Goal: Information Seeking & Learning: Learn about a topic

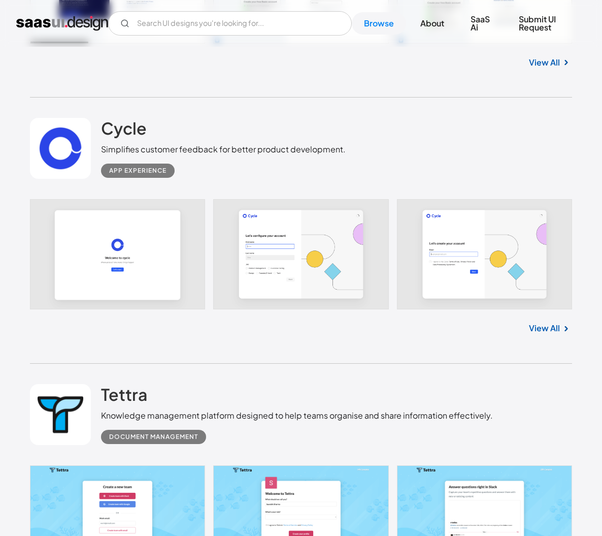
scroll to position [10814, 0]
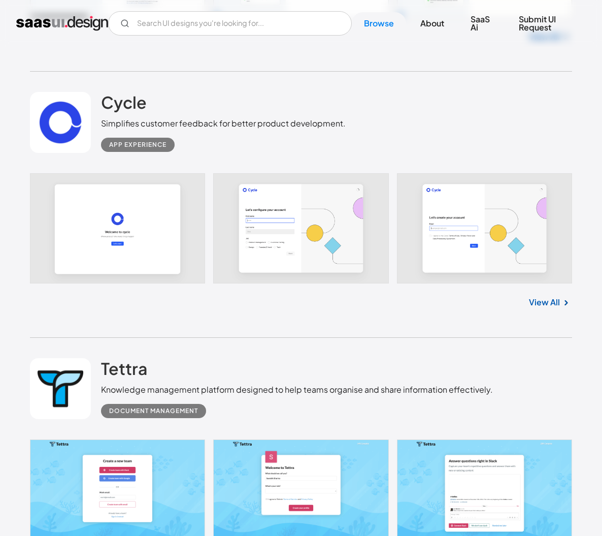
click at [191, 211] on link at bounding box center [301, 228] width 542 height 110
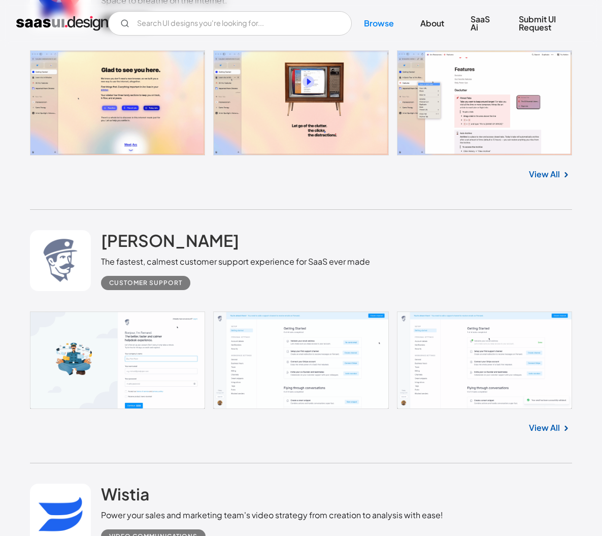
scroll to position [11474, 0]
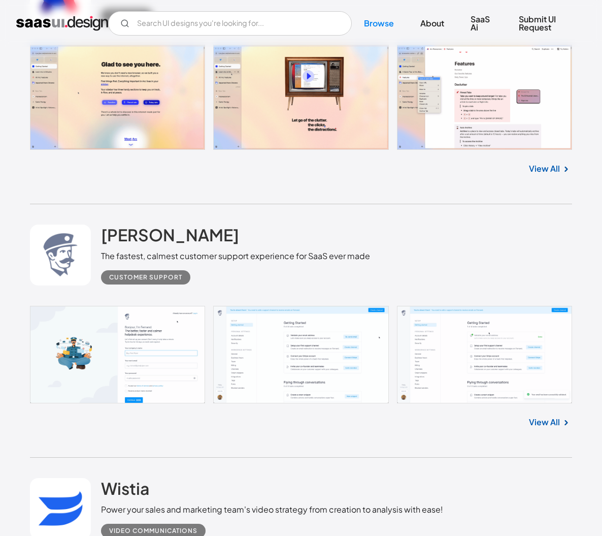
click at [341, 349] on link at bounding box center [301, 354] width 542 height 97
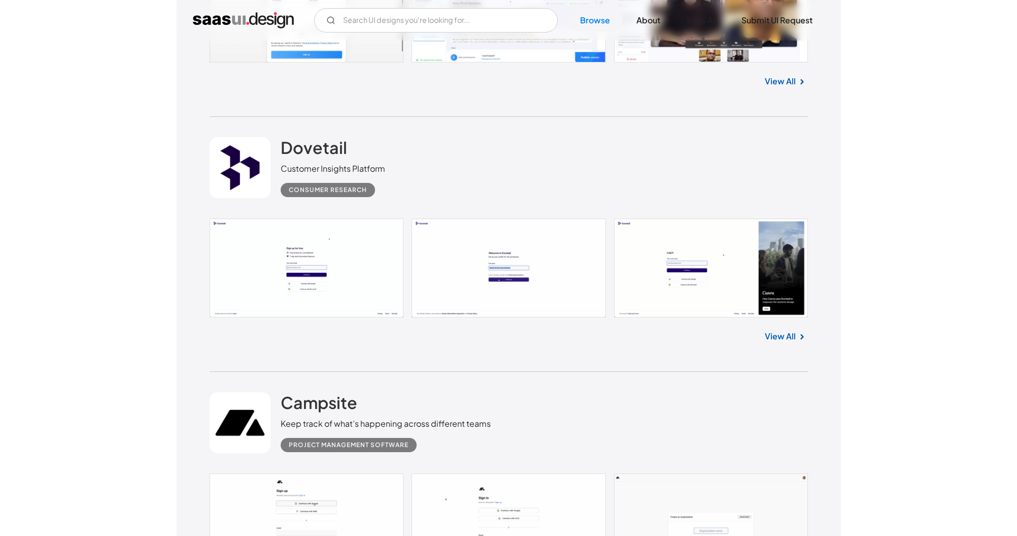
scroll to position [14227, 0]
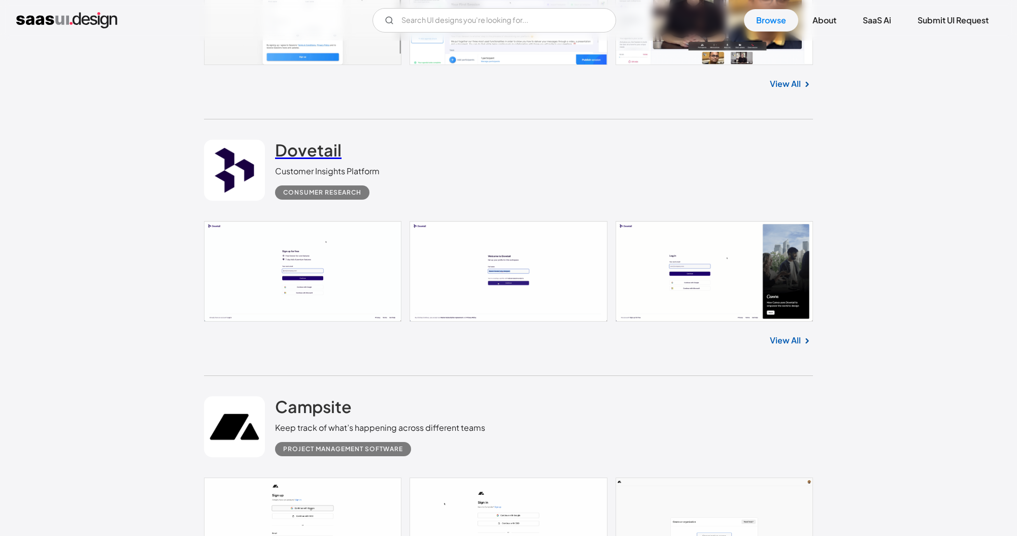
click at [324, 143] on h2 "Dovetail" at bounding box center [308, 150] width 67 height 20
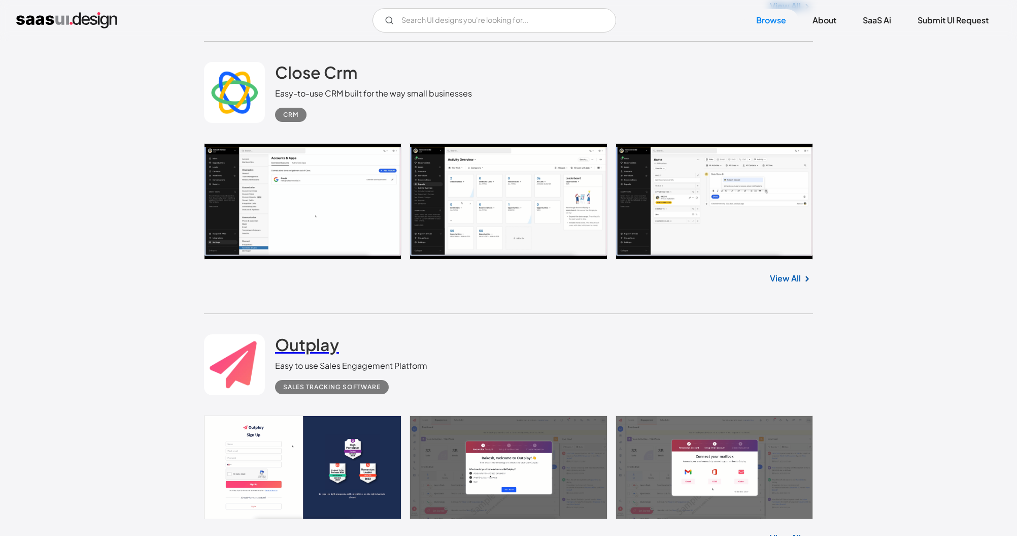
scroll to position [16156, 0]
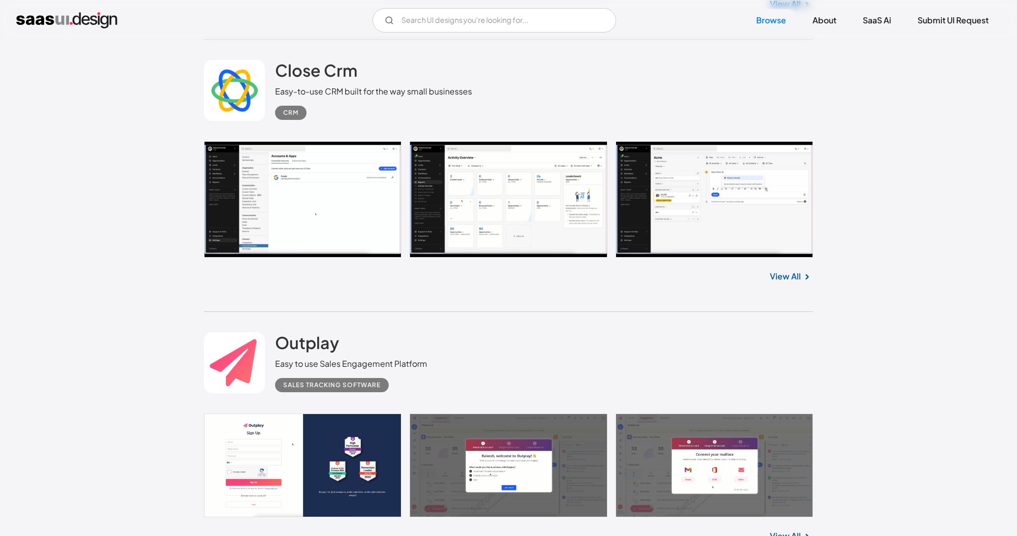
click at [503, 174] on link at bounding box center [508, 199] width 609 height 117
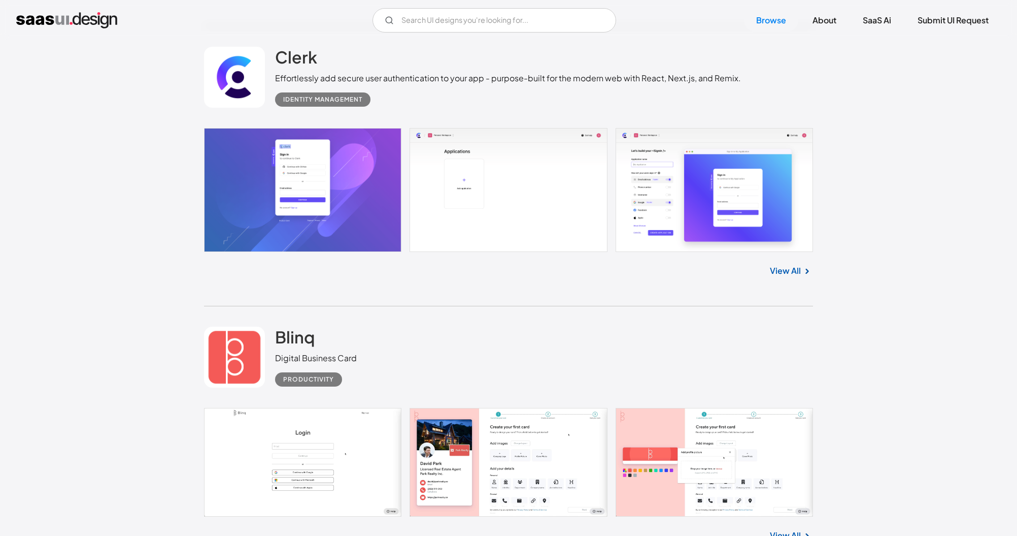
scroll to position [17121, 0]
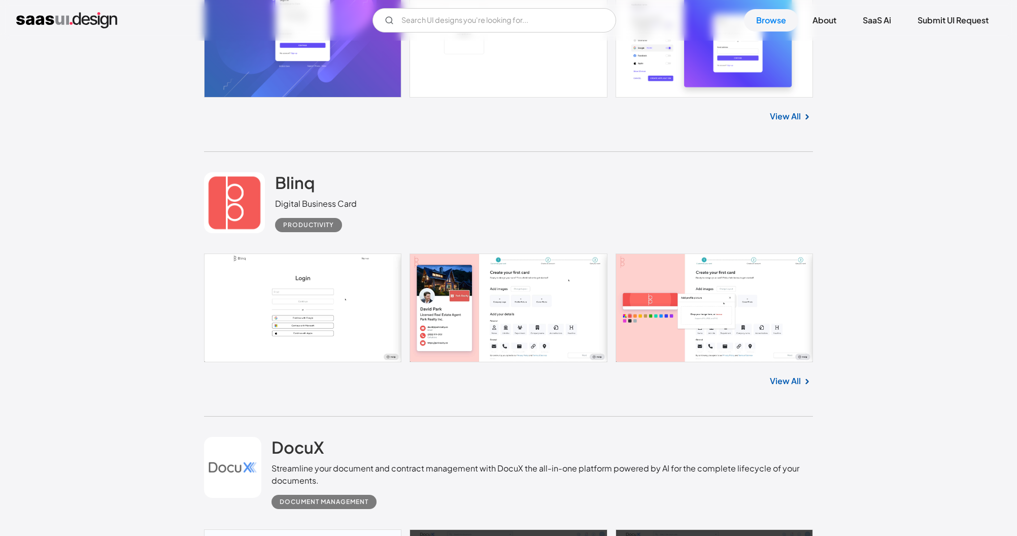
click at [378, 295] on link at bounding box center [508, 307] width 609 height 109
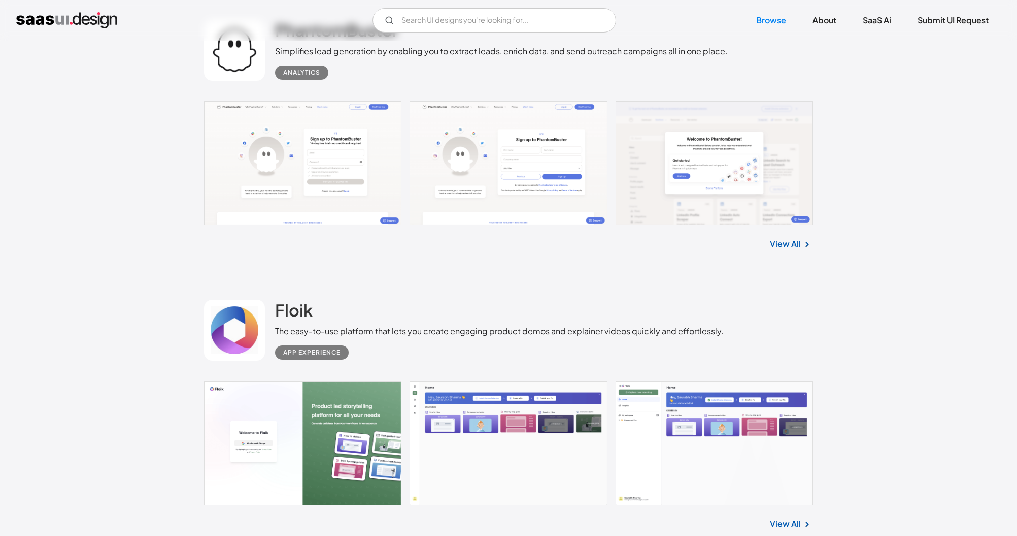
scroll to position [18136, 0]
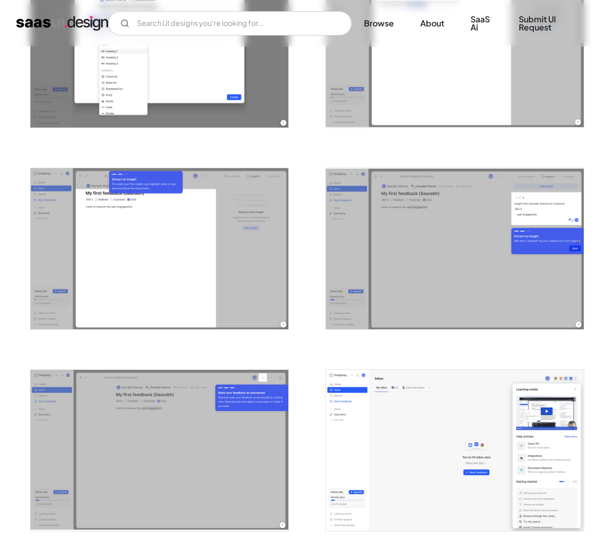
scroll to position [1320, 0]
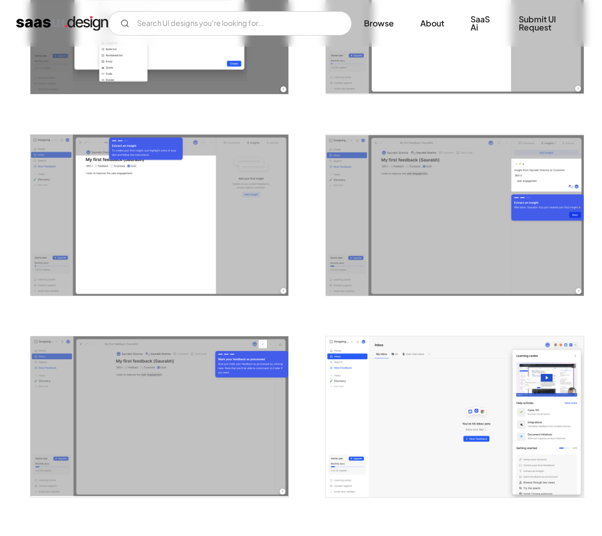
click at [416, 354] on img "open lightbox" at bounding box center [455, 416] width 258 height 161
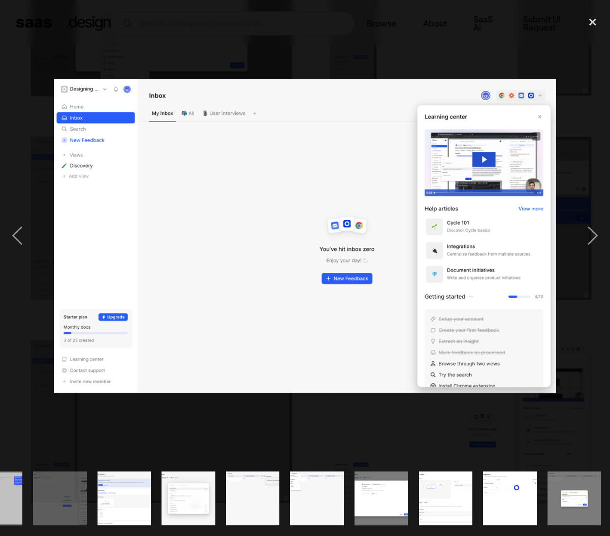
scroll to position [0, 943]
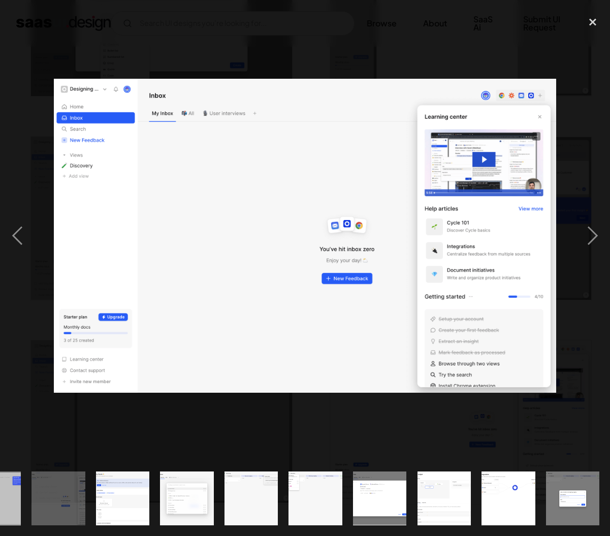
click at [245, 436] on div at bounding box center [305, 236] width 610 height 450
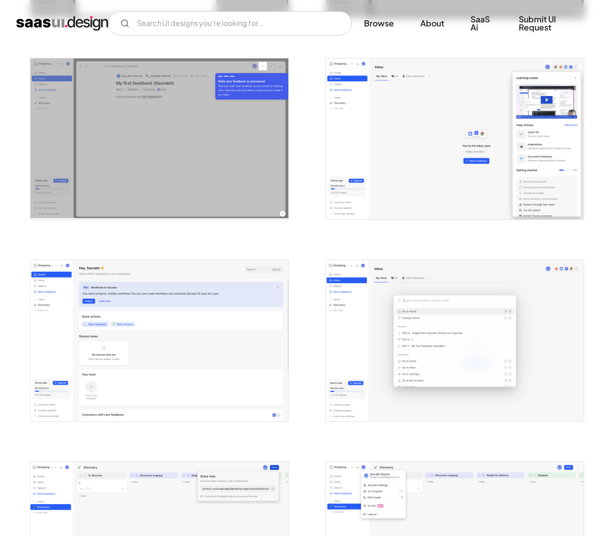
scroll to position [1675, 0]
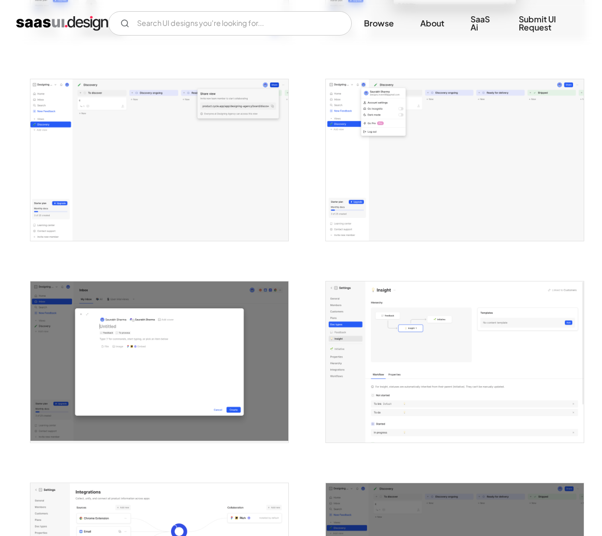
click at [460, 169] on img "open lightbox" at bounding box center [455, 159] width 258 height 161
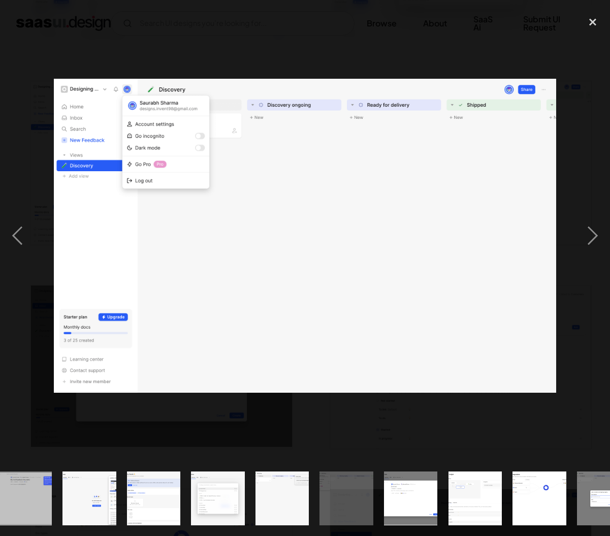
scroll to position [0, 943]
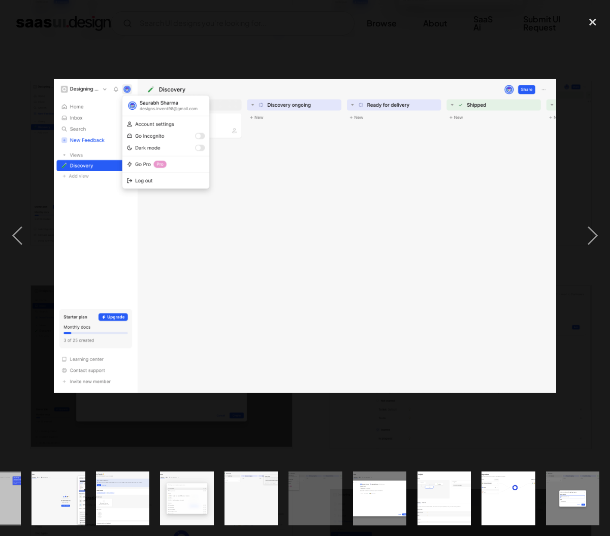
click at [302, 426] on div at bounding box center [305, 236] width 610 height 450
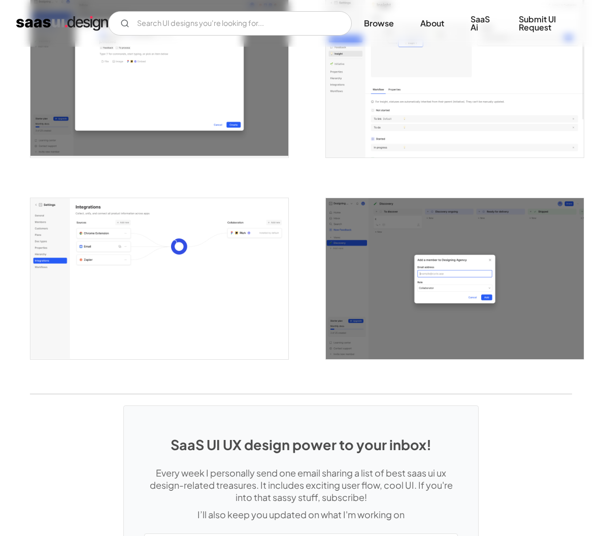
scroll to position [2203, 0]
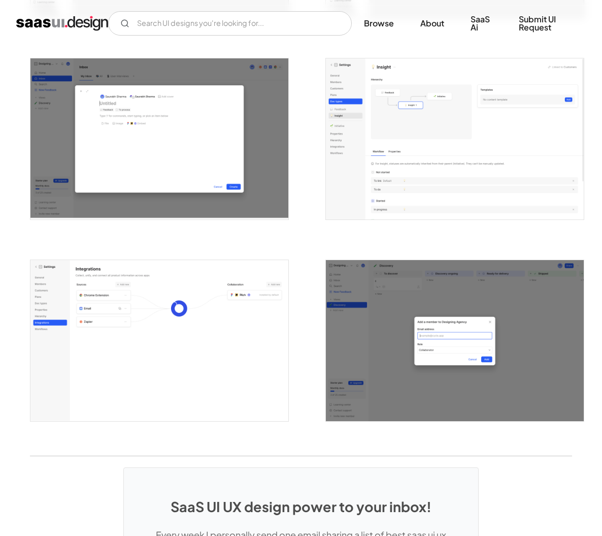
click at [204, 317] on img "open lightbox" at bounding box center [159, 340] width 258 height 161
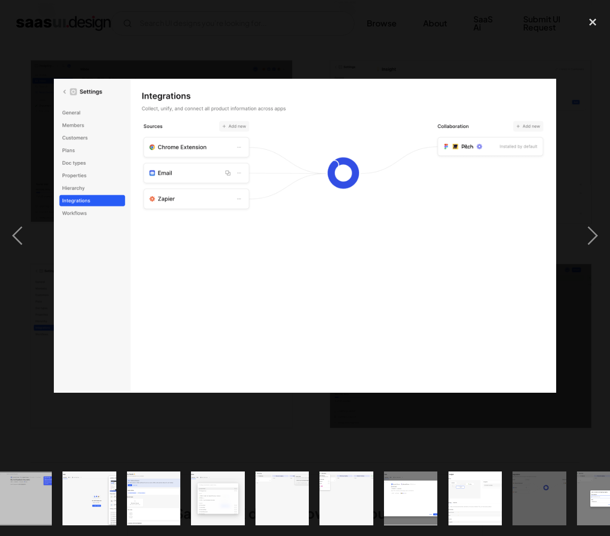
scroll to position [0, 943]
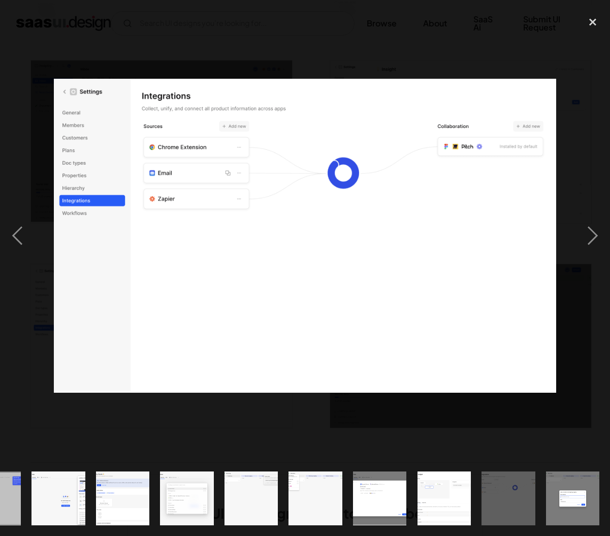
click at [217, 416] on div at bounding box center [305, 236] width 610 height 450
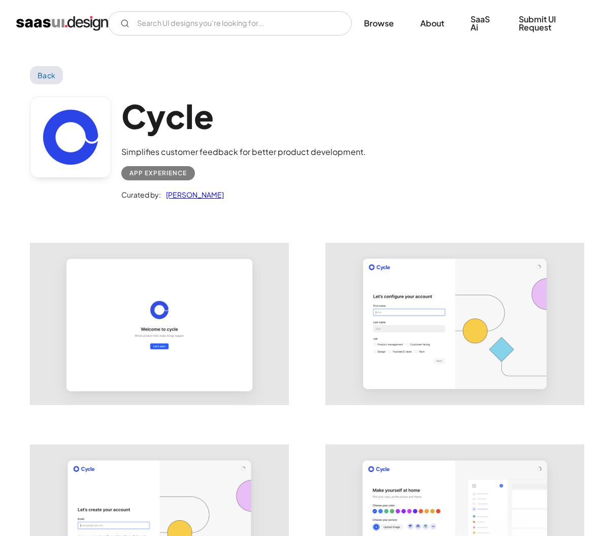
scroll to position [0, 0]
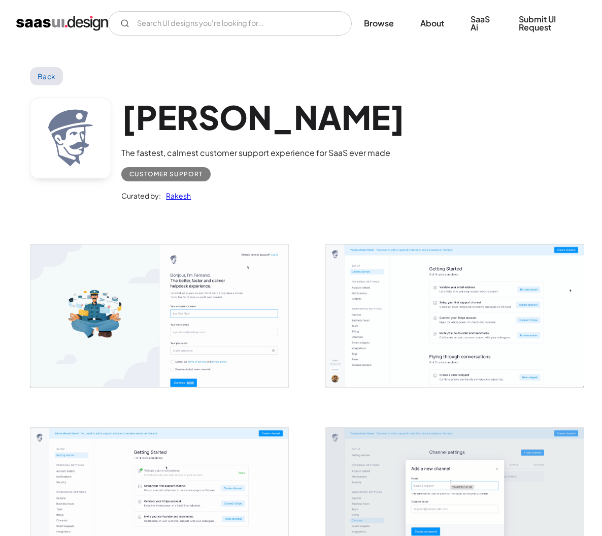
click at [399, 312] on img "open lightbox" at bounding box center [455, 315] width 258 height 143
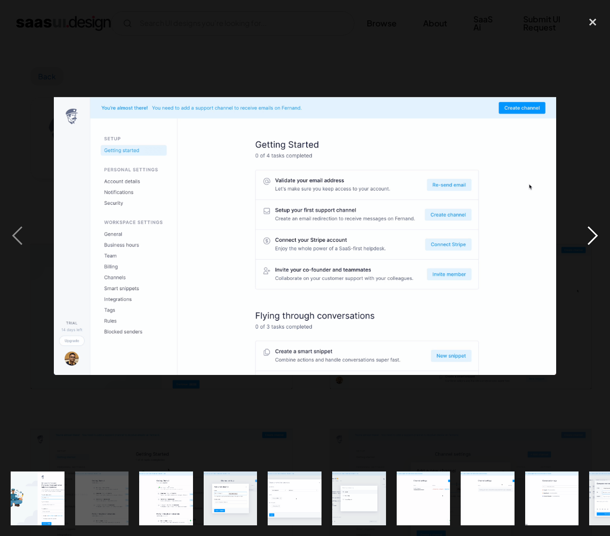
click at [586, 240] on div "next image" at bounding box center [592, 236] width 35 height 450
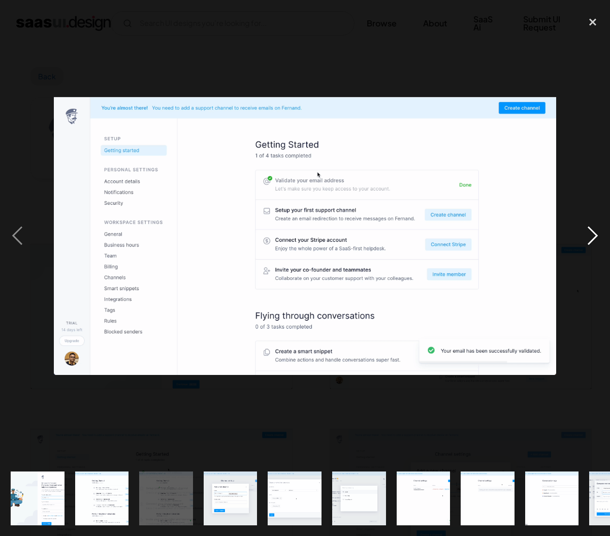
click at [586, 240] on div "next image" at bounding box center [592, 236] width 35 height 450
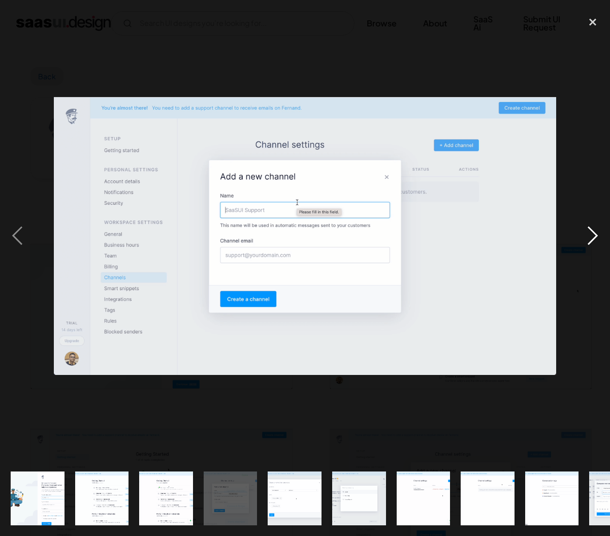
click at [586, 240] on div "next image" at bounding box center [592, 236] width 35 height 450
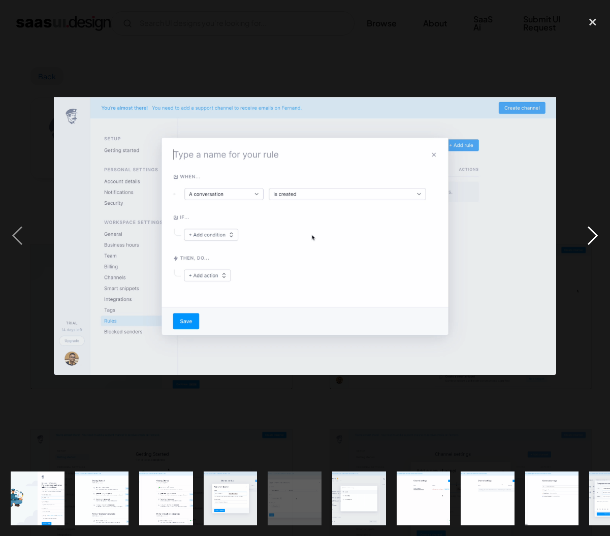
click at [586, 240] on div "next image" at bounding box center [592, 236] width 35 height 450
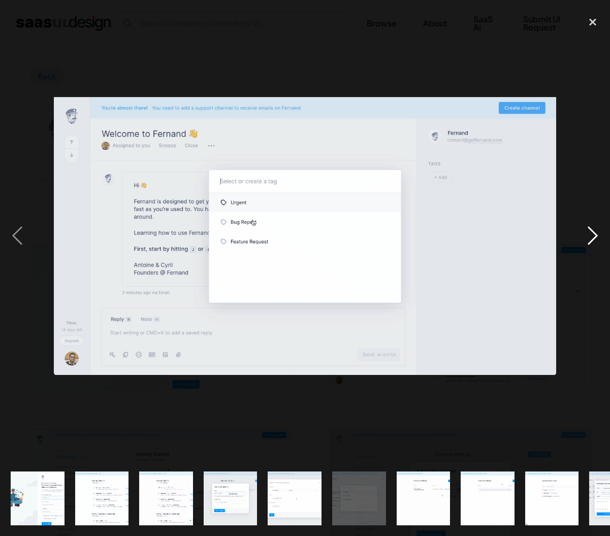
click at [586, 240] on div "next image" at bounding box center [592, 236] width 35 height 450
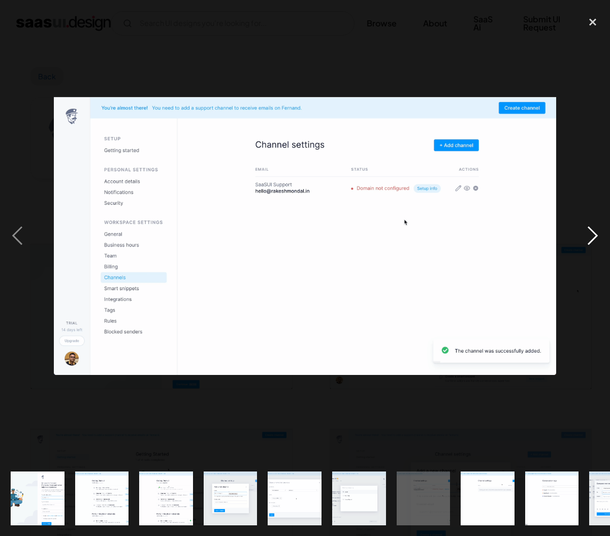
click at [586, 240] on div "next image" at bounding box center [592, 236] width 35 height 450
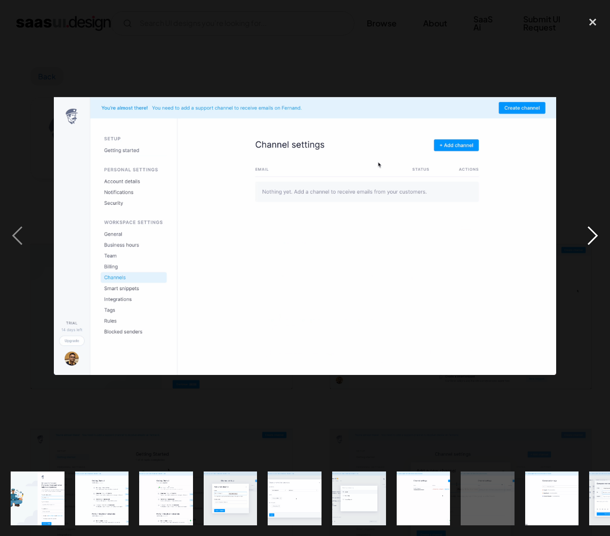
click at [586, 240] on div "next image" at bounding box center [592, 236] width 35 height 450
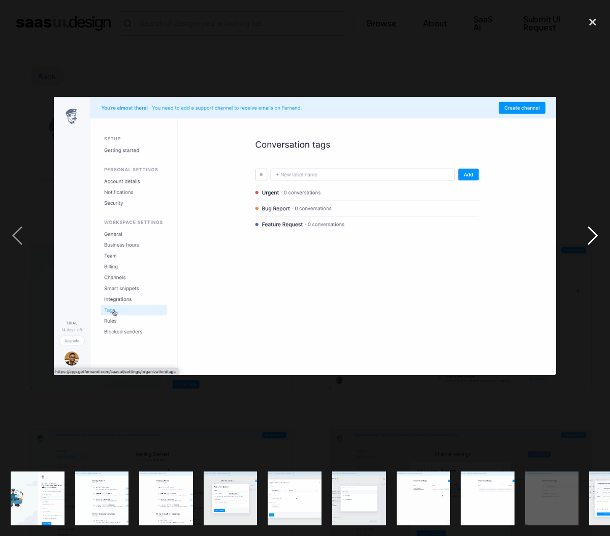
click at [586, 240] on div "next image" at bounding box center [592, 236] width 35 height 450
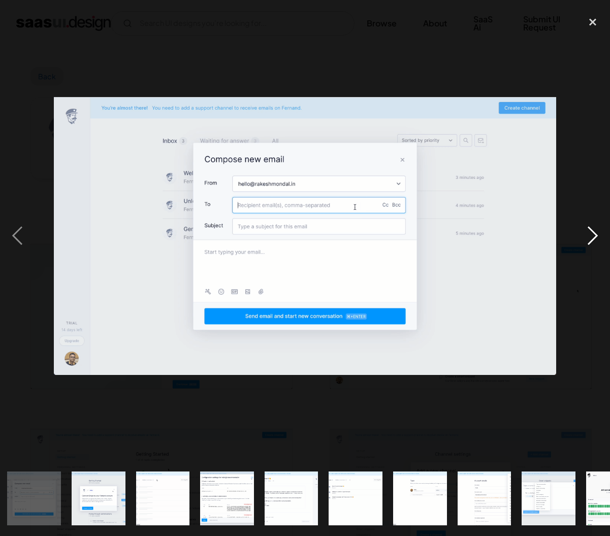
scroll to position [0, 584]
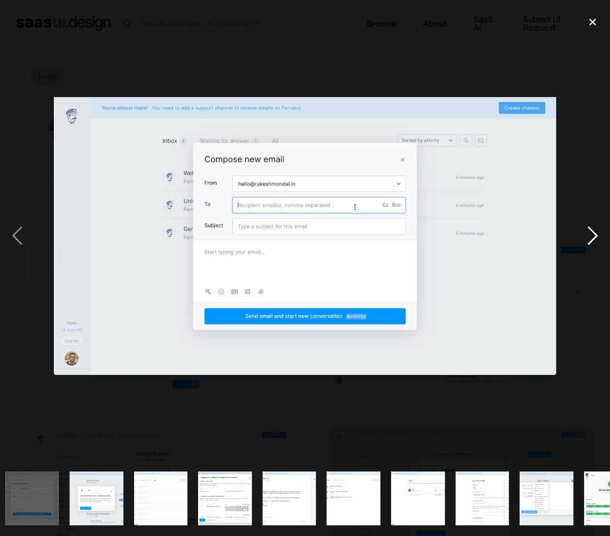
click at [586, 240] on div "next image" at bounding box center [592, 236] width 35 height 450
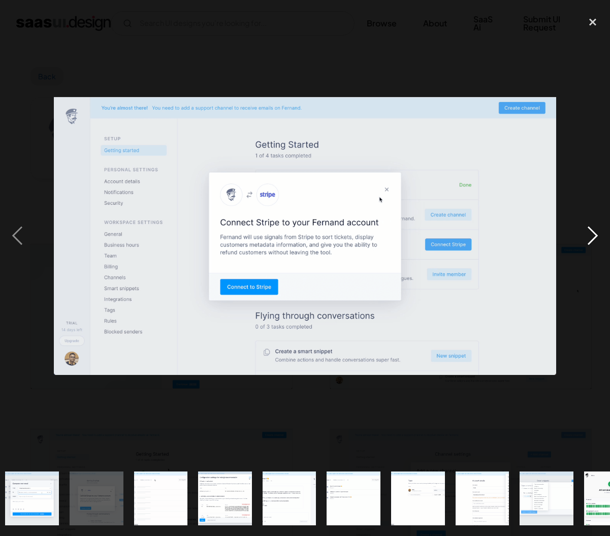
click at [586, 240] on div "next image" at bounding box center [592, 236] width 35 height 450
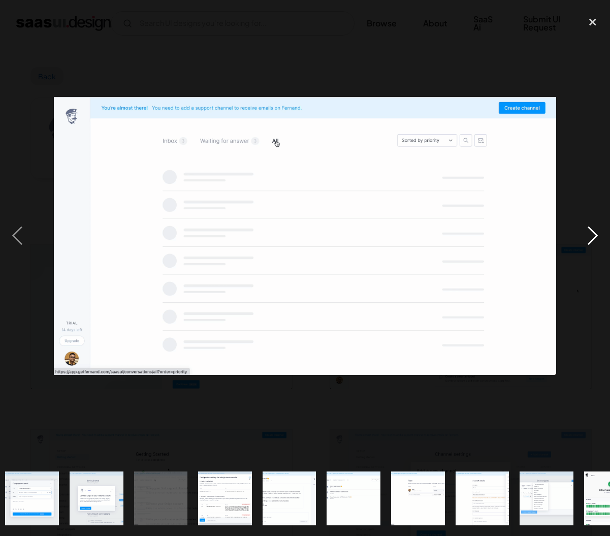
click at [586, 240] on div "next image" at bounding box center [592, 236] width 35 height 450
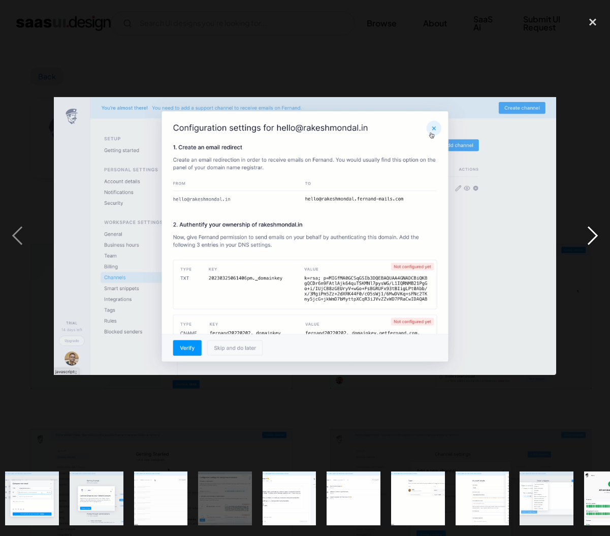
click at [586, 240] on div "next image" at bounding box center [592, 236] width 35 height 450
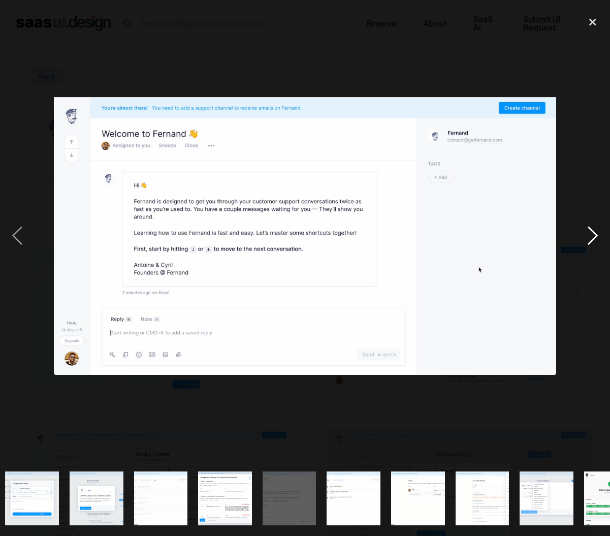
click at [586, 240] on div "next image" at bounding box center [592, 236] width 35 height 450
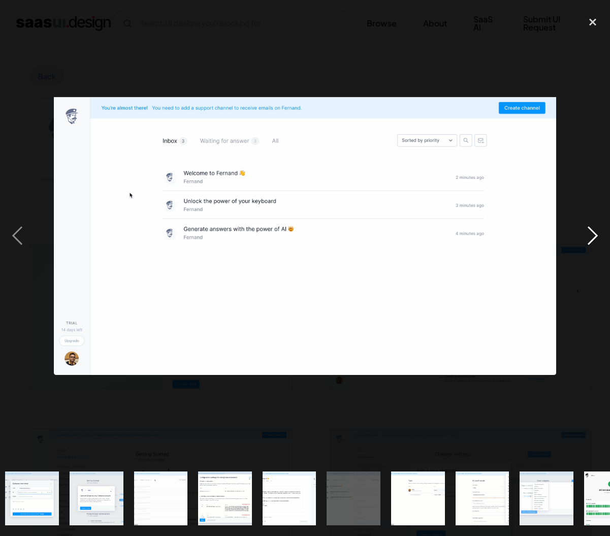
click at [586, 240] on div "next image" at bounding box center [592, 236] width 35 height 450
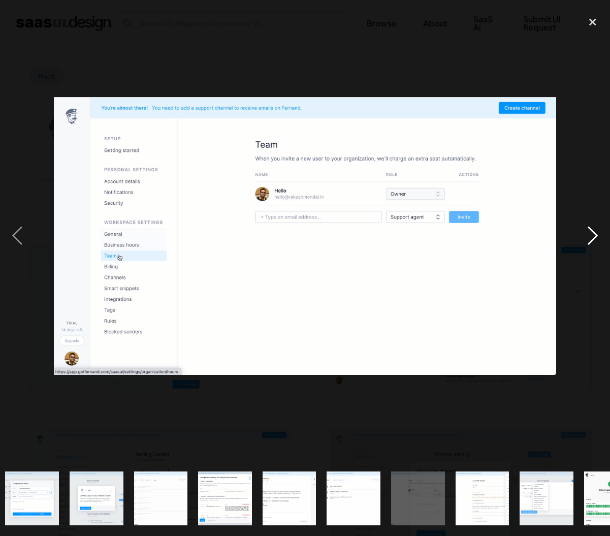
click at [586, 240] on div "next image" at bounding box center [592, 236] width 35 height 450
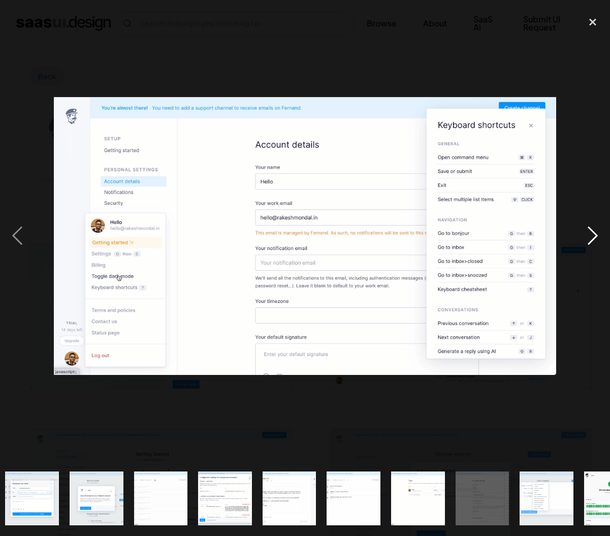
click at [586, 240] on div "next image" at bounding box center [592, 236] width 35 height 450
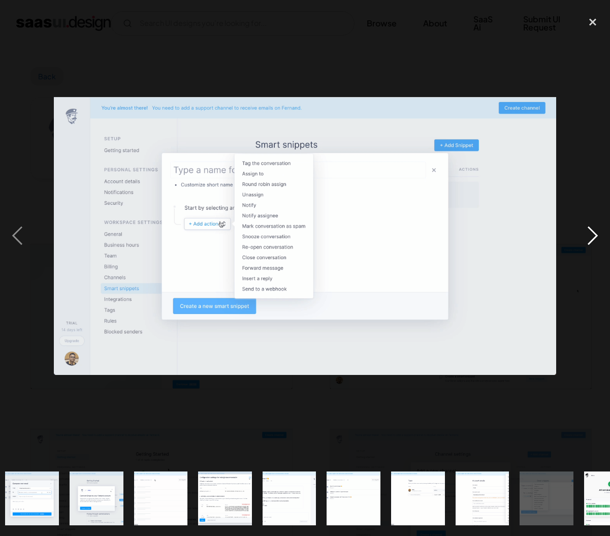
click at [586, 240] on div "next image" at bounding box center [592, 236] width 35 height 450
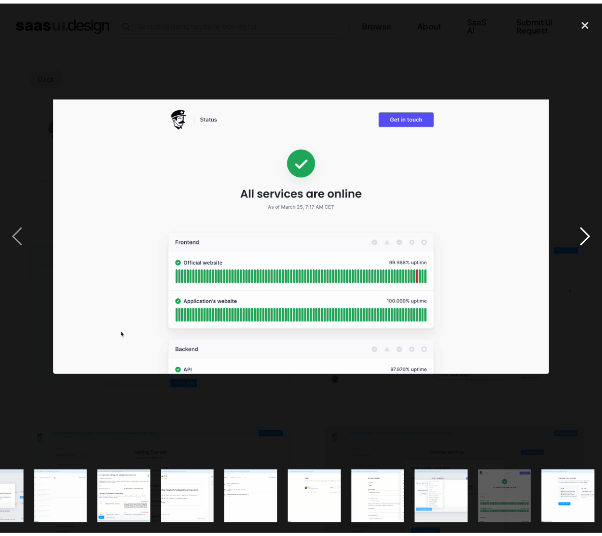
scroll to position [0, 686]
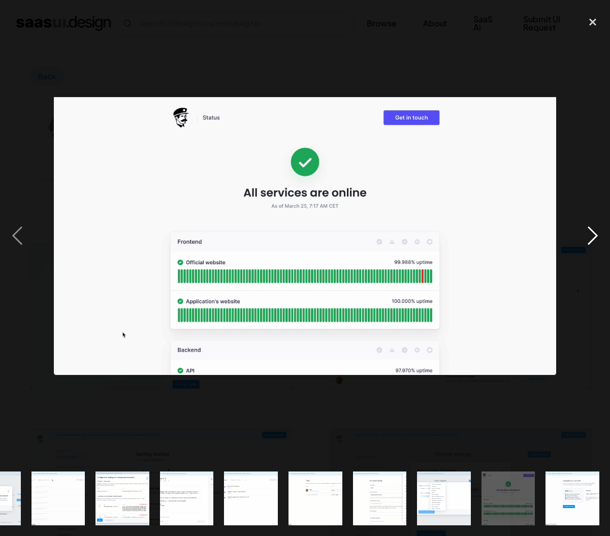
click at [586, 240] on div "next image" at bounding box center [592, 236] width 35 height 450
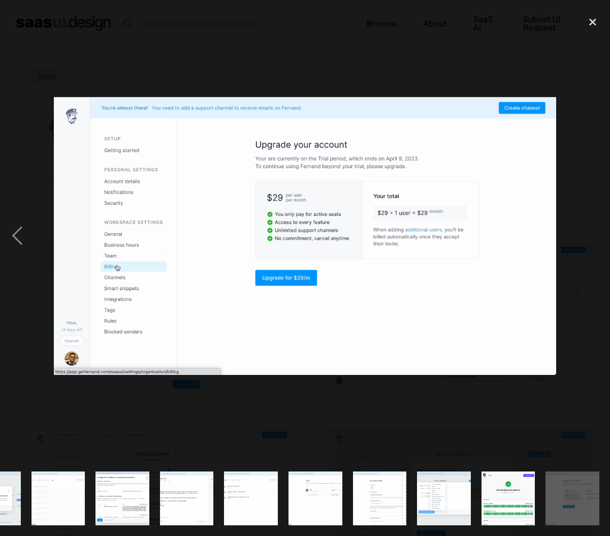
click at [586, 240] on div "next image" at bounding box center [592, 236] width 35 height 450
click at [587, 22] on div "close lightbox" at bounding box center [592, 22] width 35 height 22
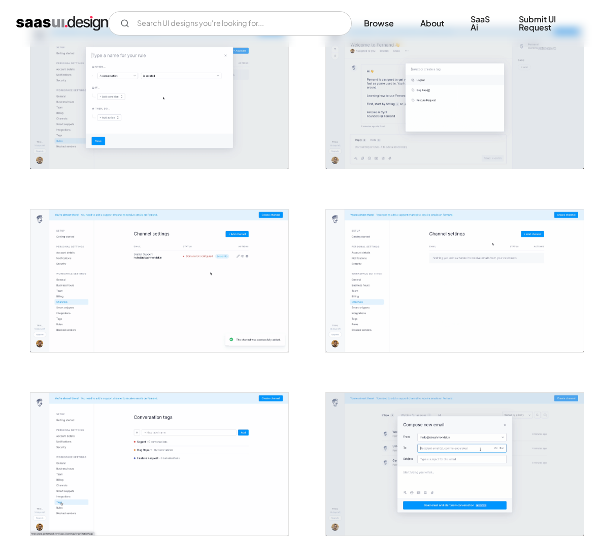
scroll to position [812, 0]
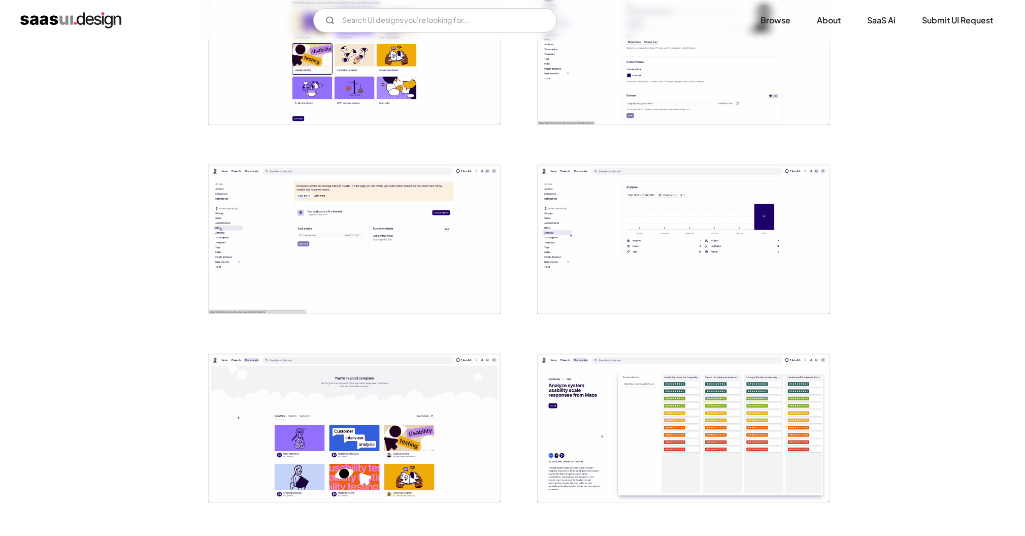
scroll to position [660, 0]
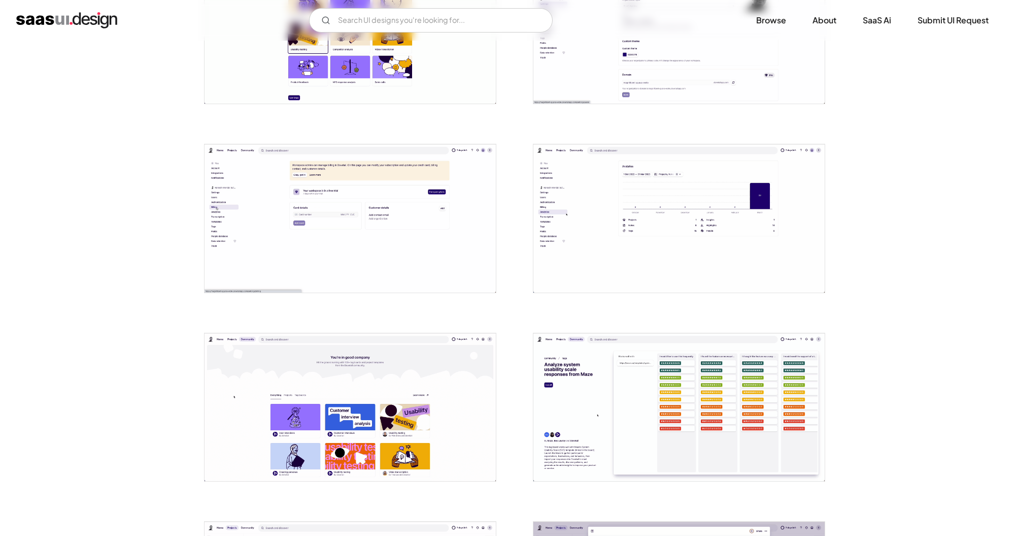
click at [674, 220] on img "open lightbox" at bounding box center [679, 218] width 291 height 148
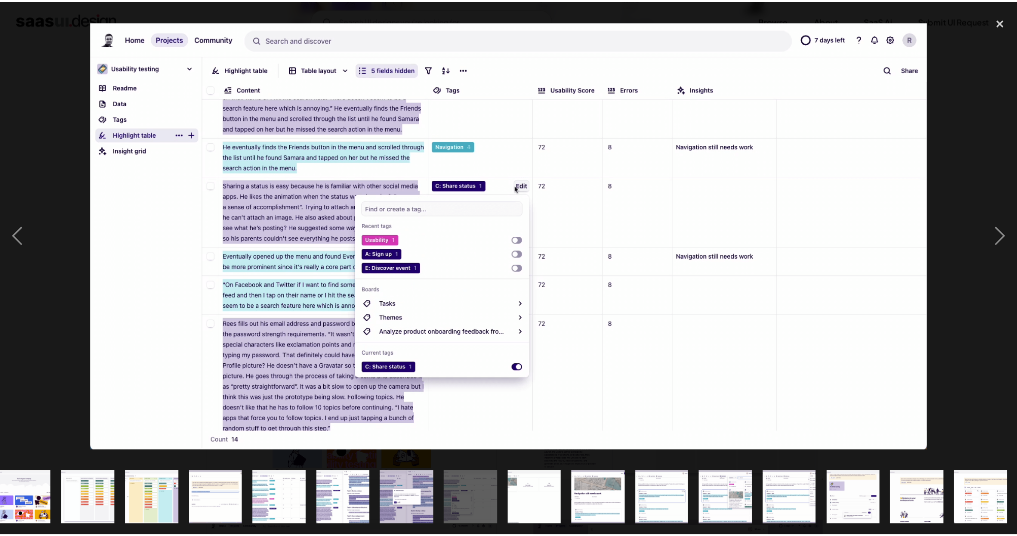
scroll to position [0, 592]
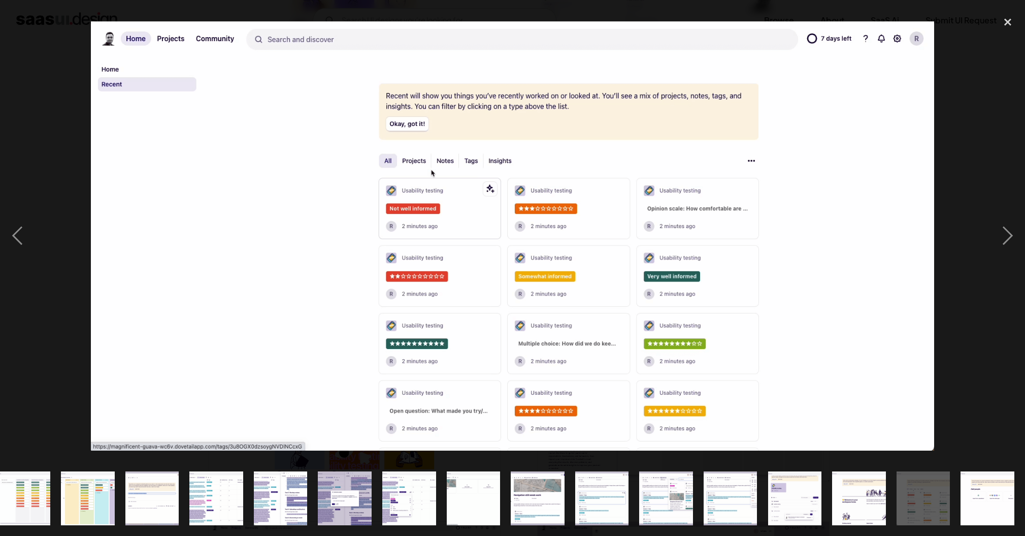
click at [62, 344] on div at bounding box center [512, 236] width 1025 height 450
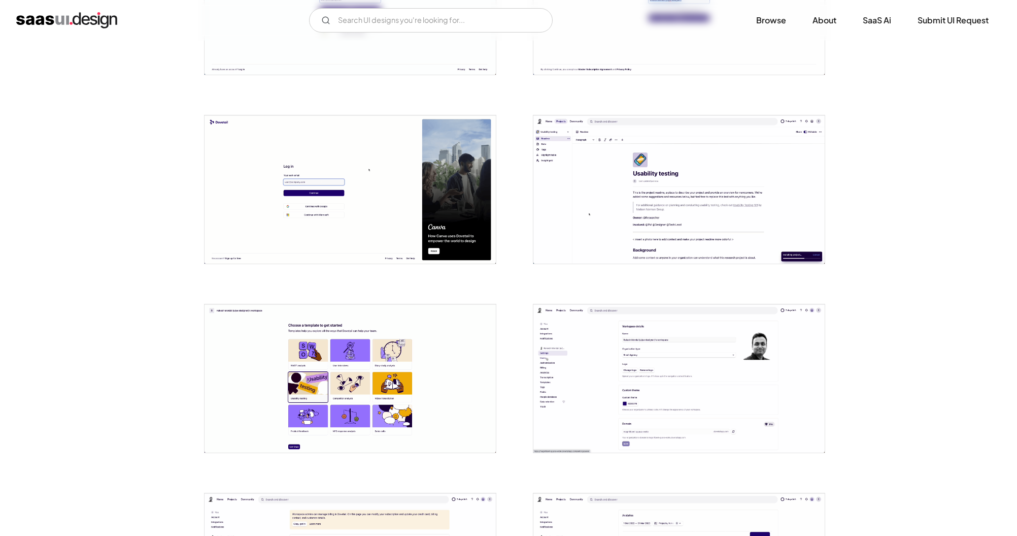
scroll to position [51, 0]
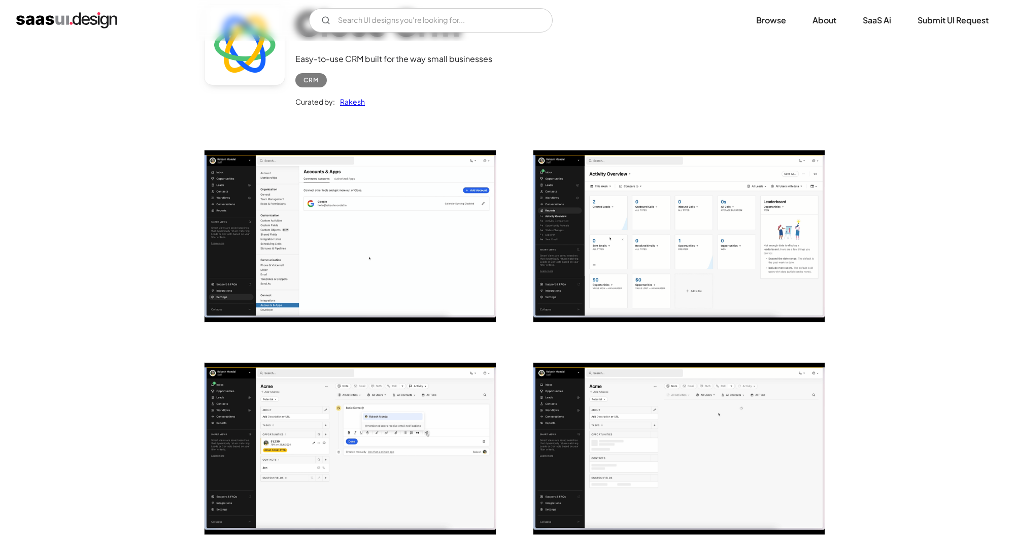
scroll to position [406, 0]
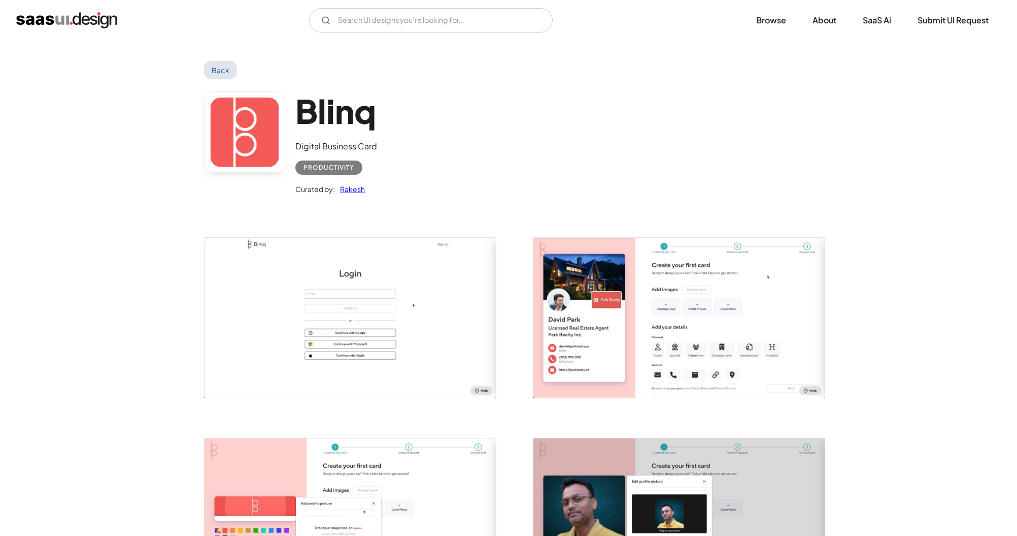
click at [716, 341] on img "open lightbox" at bounding box center [679, 318] width 291 height 160
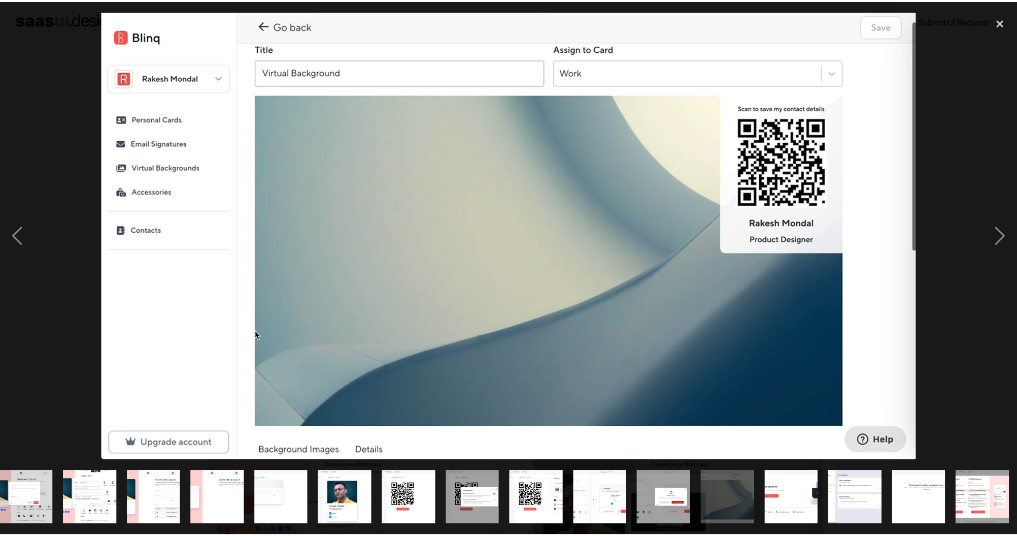
scroll to position [0, 271]
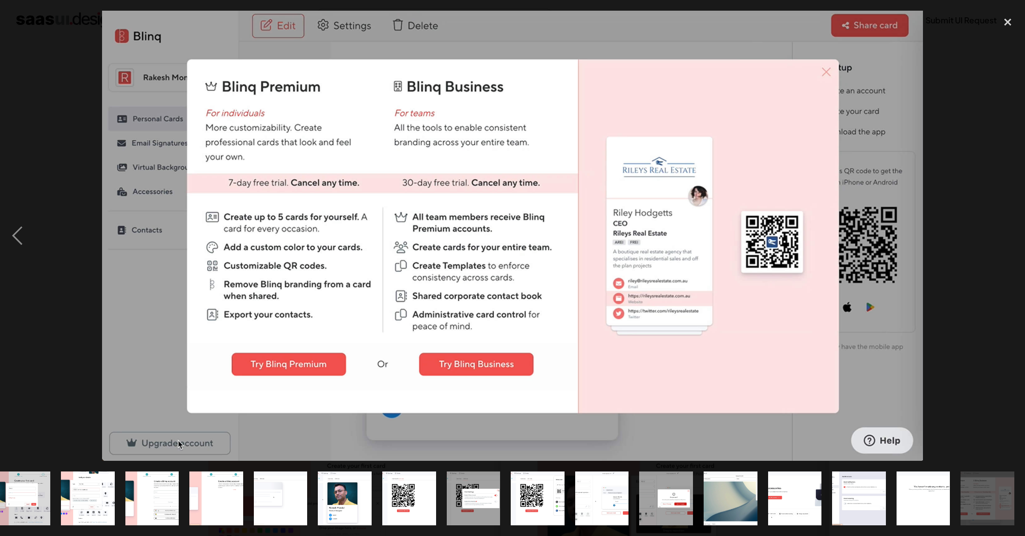
click at [952, 151] on div at bounding box center [512, 236] width 1025 height 450
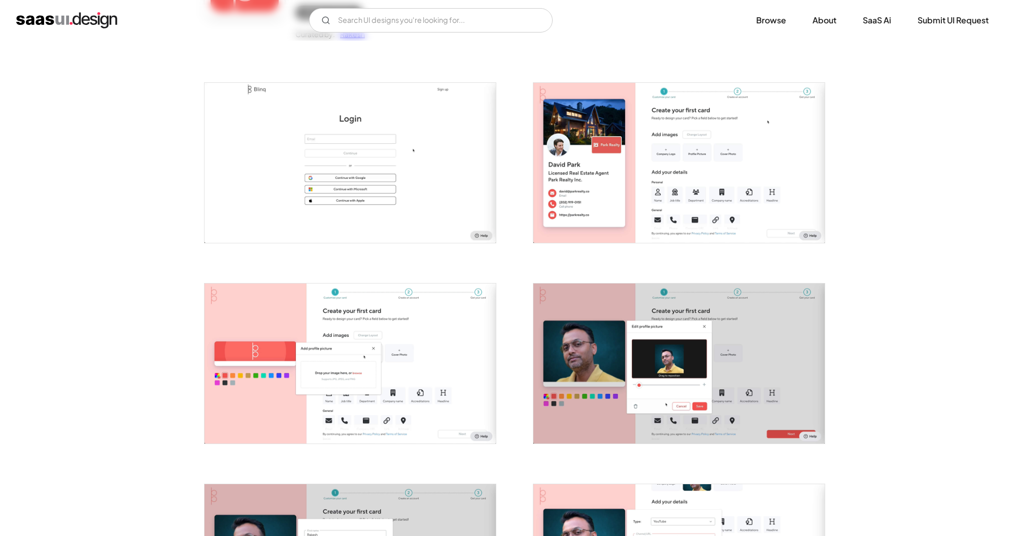
scroll to position [355, 0]
